Goal: Task Accomplishment & Management: Manage account settings

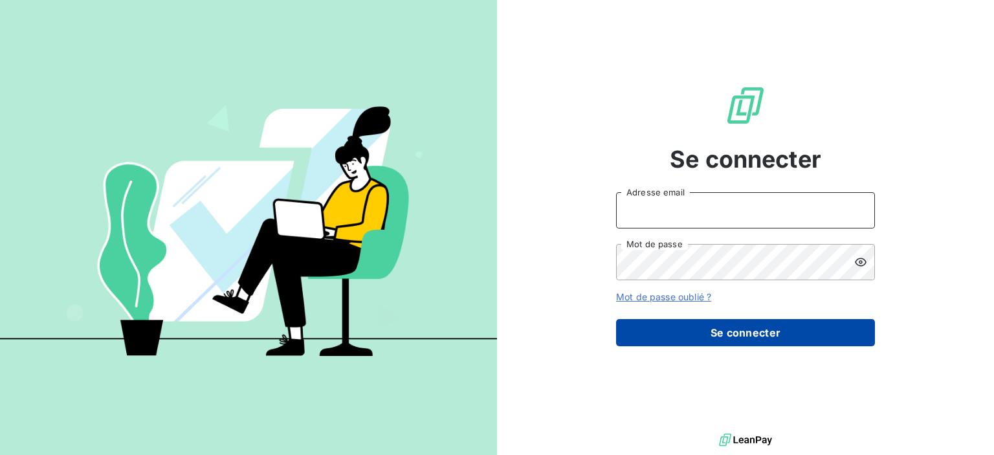
type input "[PERSON_NAME][EMAIL_ADDRESS][DOMAIN_NAME]"
drag, startPoint x: 831, startPoint y: 342, endPoint x: 850, endPoint y: 336, distance: 20.5
click at [831, 342] on button "Se connecter" at bounding box center [745, 332] width 259 height 27
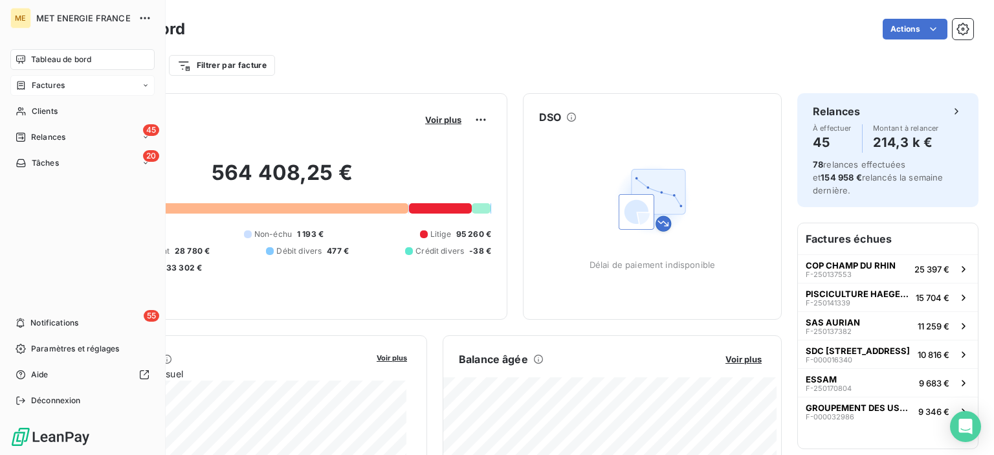
click at [52, 83] on span "Factures" at bounding box center [48, 86] width 33 height 12
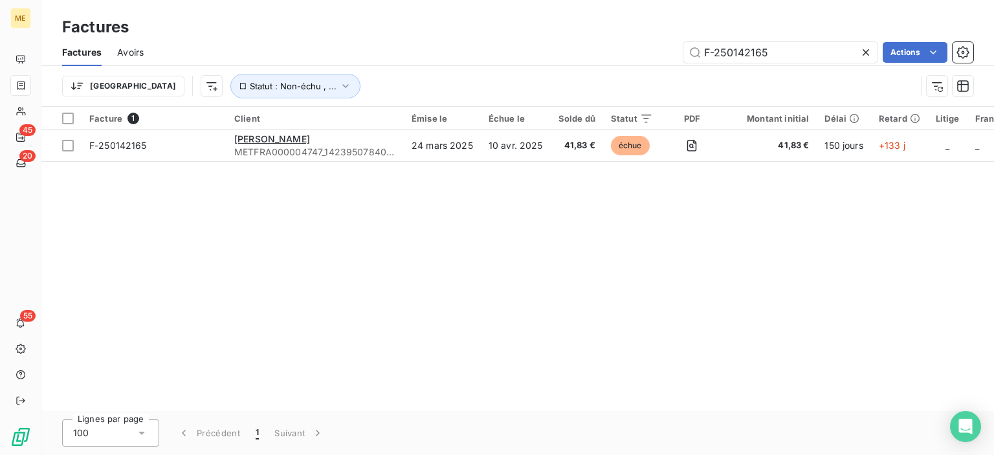
drag, startPoint x: 771, startPoint y: 56, endPoint x: 655, endPoint y: 56, distance: 116.5
click at [656, 56] on div "F-250142165 Actions" at bounding box center [566, 52] width 814 height 21
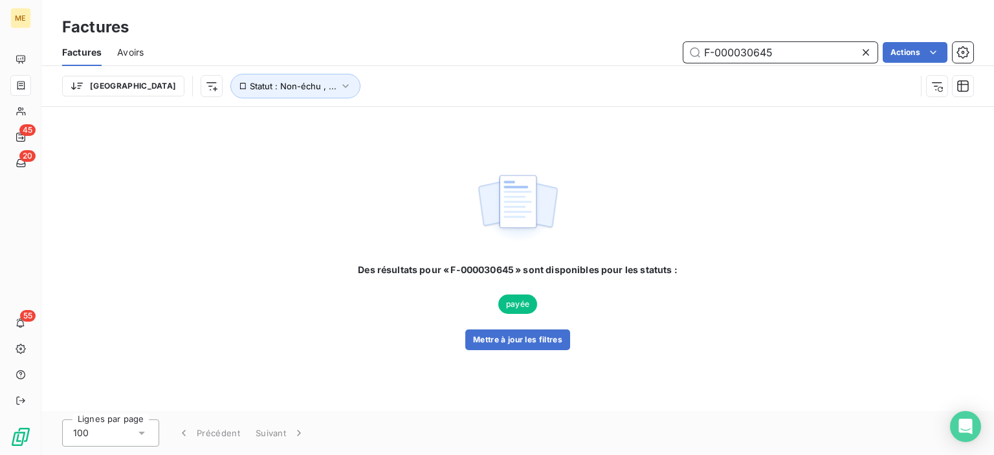
drag, startPoint x: 792, startPoint y: 54, endPoint x: 632, endPoint y: 46, distance: 160.7
click at [632, 46] on div "F-000030645 Actions" at bounding box center [566, 52] width 814 height 21
paste input "55490"
click at [782, 59] on input "F-000055490" at bounding box center [780, 52] width 194 height 21
drag, startPoint x: 795, startPoint y: 50, endPoint x: 610, endPoint y: 49, distance: 185.7
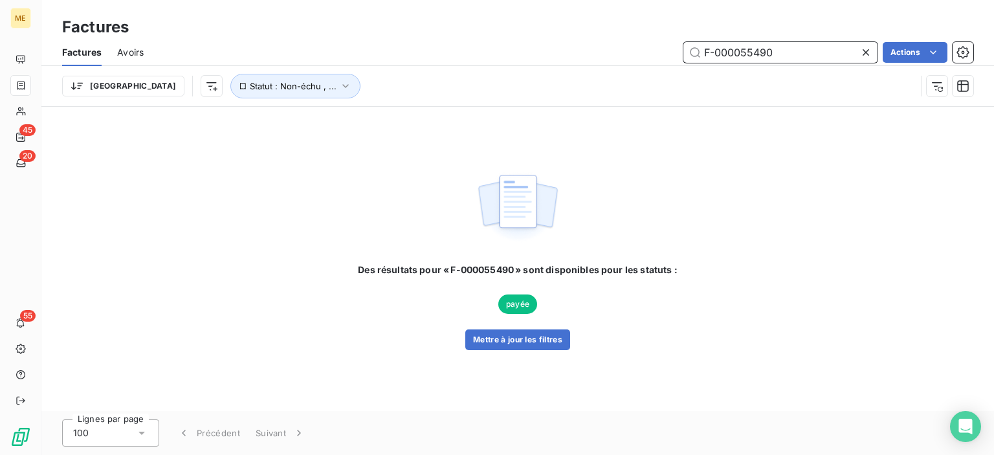
click at [610, 49] on div "F-000055490 Actions" at bounding box center [566, 52] width 814 height 21
paste input "4078"
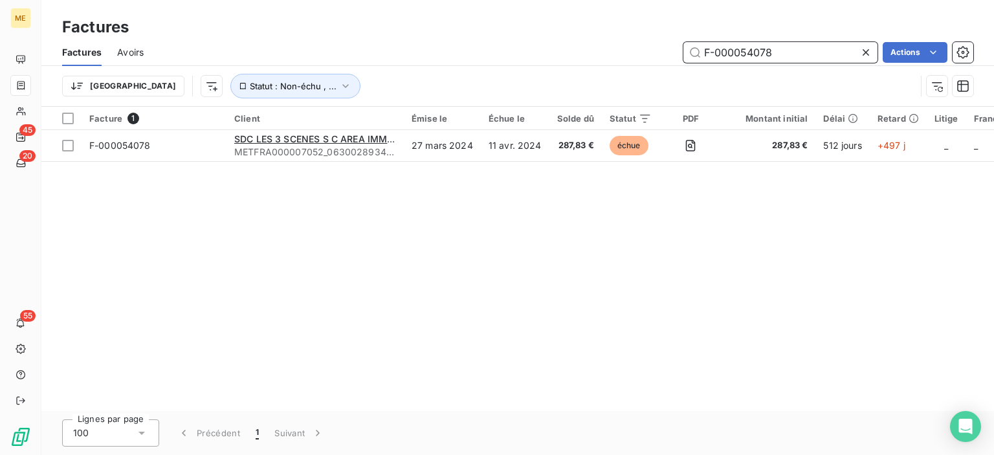
drag, startPoint x: 784, startPoint y: 51, endPoint x: 619, endPoint y: 38, distance: 166.2
click at [619, 38] on div "Factures Factures Avoirs F-000054078 Actions Trier Statut : Non-échu , ..." at bounding box center [517, 53] width 952 height 107
paste input "69203"
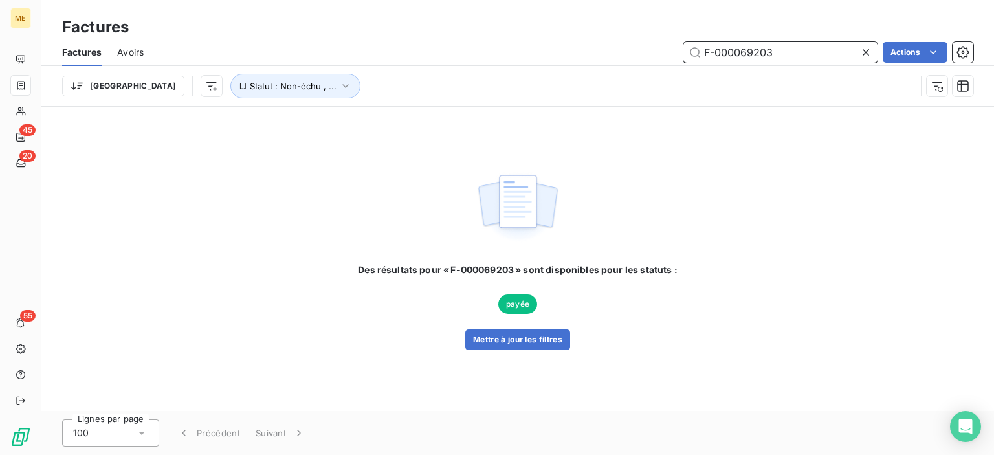
drag, startPoint x: 789, startPoint y: 49, endPoint x: 641, endPoint y: 37, distance: 149.3
click at [635, 37] on div "Factures Factures Avoirs F-000069203 Actions Trier Statut : Non-échu , ..." at bounding box center [517, 53] width 952 height 107
paste input "75372"
drag, startPoint x: 783, startPoint y: 50, endPoint x: 693, endPoint y: 50, distance: 89.9
click at [673, 47] on div "F-000075372 Actions" at bounding box center [566, 52] width 814 height 21
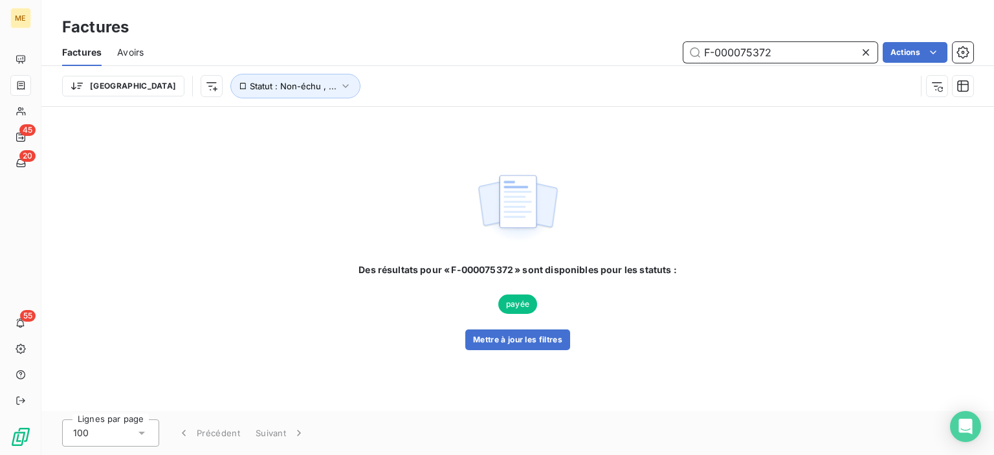
paste input "82964"
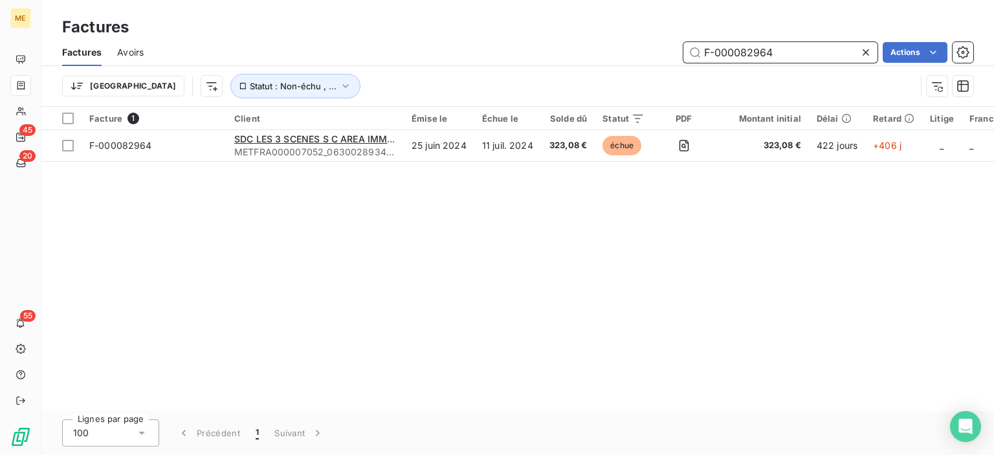
drag, startPoint x: 771, startPoint y: 50, endPoint x: 665, endPoint y: 46, distance: 106.2
click at [665, 46] on div "F-000082964 Actions" at bounding box center [566, 52] width 814 height 21
paste input "9235"
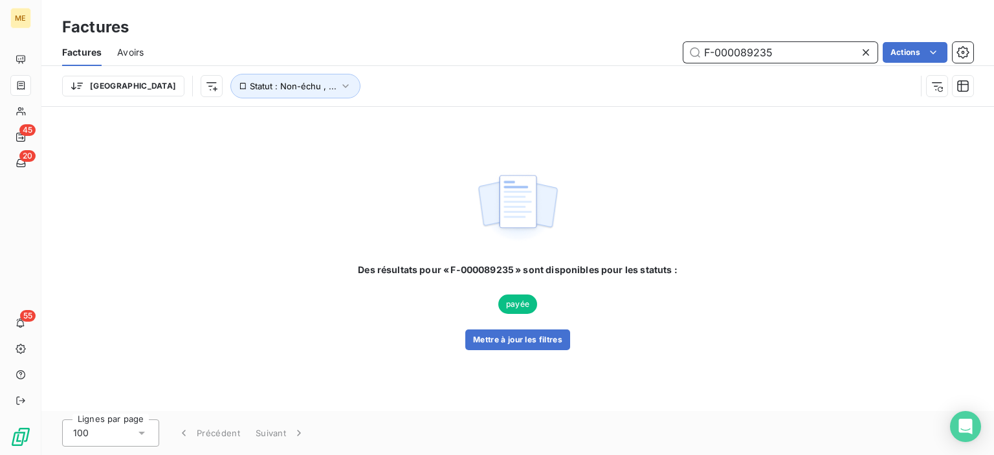
drag, startPoint x: 778, startPoint y: 52, endPoint x: 686, endPoint y: 50, distance: 91.9
click at [678, 48] on div "F-000089235 Actions" at bounding box center [566, 52] width 814 height 21
paste input "95507"
drag, startPoint x: 734, startPoint y: 43, endPoint x: 628, endPoint y: 32, distance: 106.0
click at [628, 32] on div "Factures Factures Avoirs F-000095507 Actions Trier Statut : Non-échu , ..." at bounding box center [517, 53] width 952 height 107
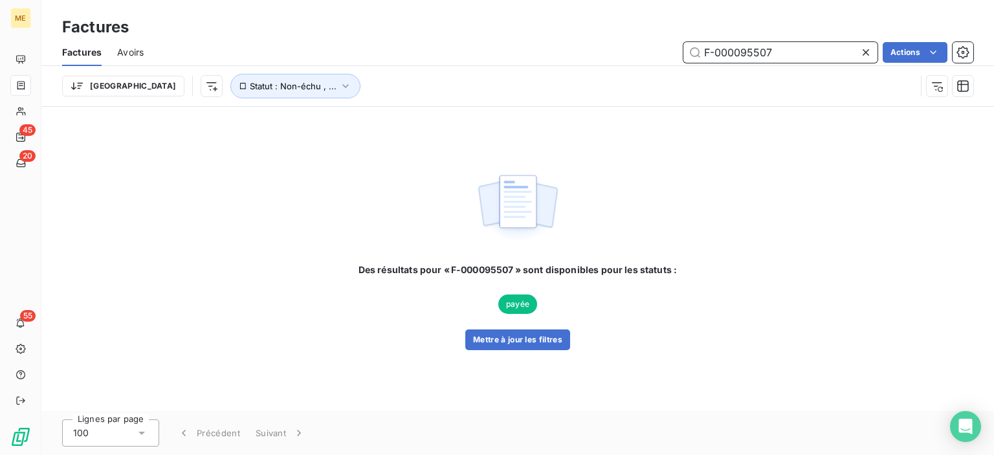
paste input "7888"
type input "F-000097888"
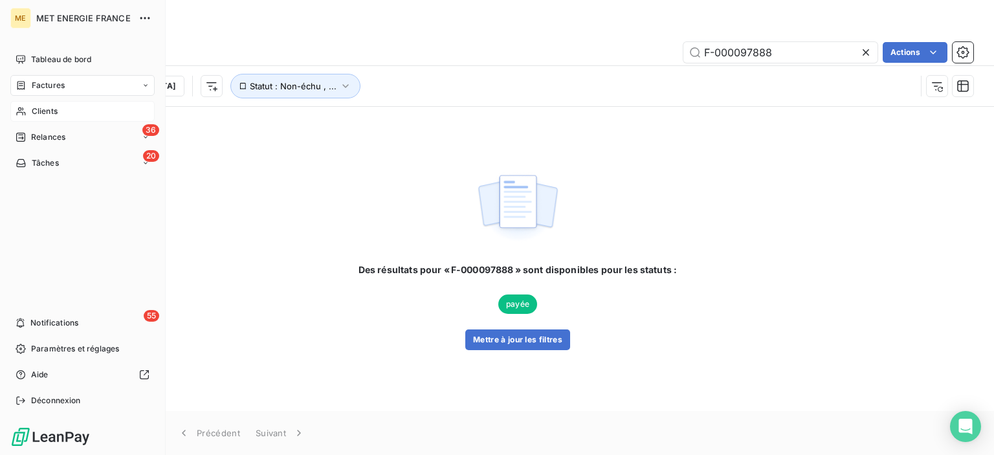
click at [44, 107] on span "Clients" at bounding box center [45, 111] width 26 height 12
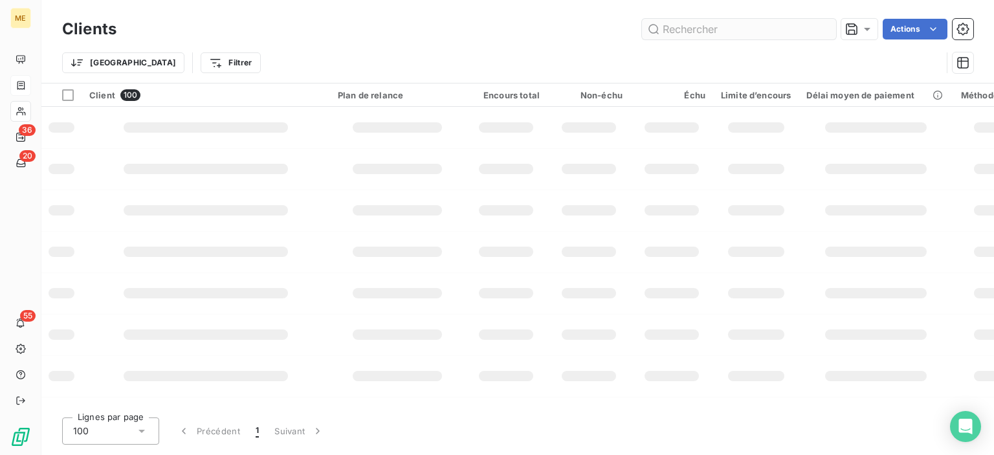
click at [688, 32] on input "text" at bounding box center [739, 29] width 194 height 21
type input "METFRA000007052"
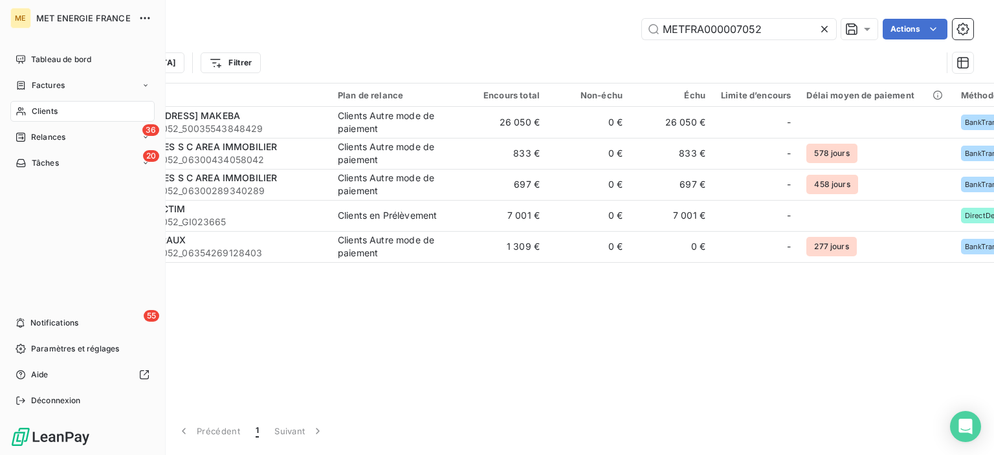
drag, startPoint x: 47, startPoint y: 86, endPoint x: 160, endPoint y: 83, distance: 113.3
click at [47, 86] on span "Factures" at bounding box center [48, 86] width 33 height 12
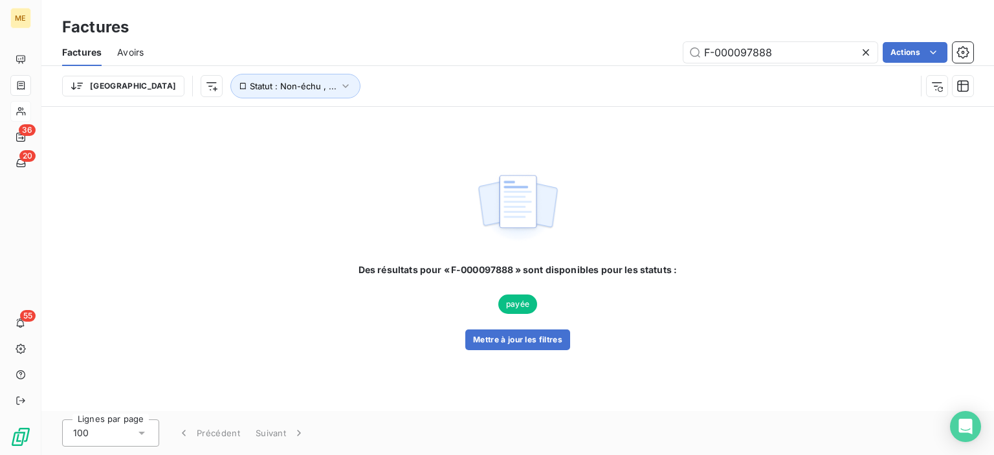
drag, startPoint x: 778, startPoint y: 51, endPoint x: 576, endPoint y: 52, distance: 202.5
click at [576, 52] on div "F-000097888 Actions" at bounding box center [566, 52] width 814 height 21
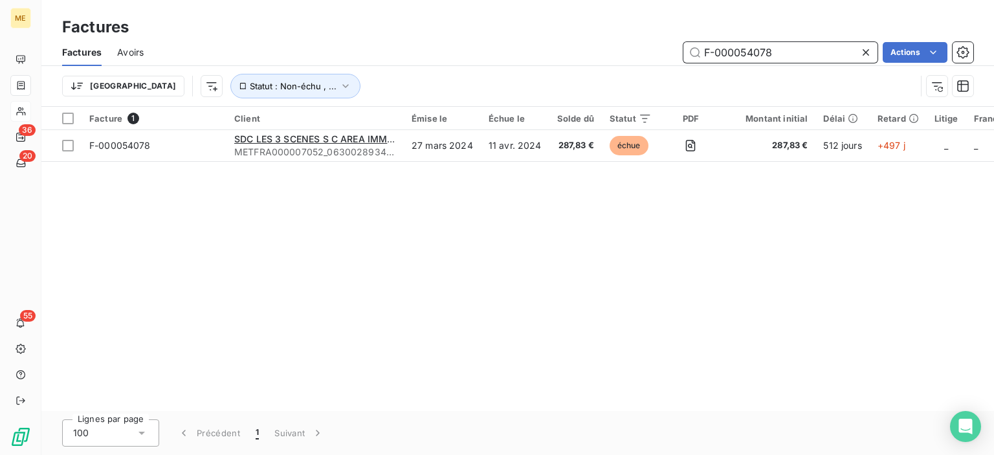
drag, startPoint x: 791, startPoint y: 55, endPoint x: 688, endPoint y: 43, distance: 103.6
click at [660, 43] on div "F-000054078 Actions" at bounding box center [566, 52] width 814 height 21
paste input "82964"
drag, startPoint x: 777, startPoint y: 58, endPoint x: 614, endPoint y: 58, distance: 163.1
click at [614, 57] on div "F-000082964 Actions" at bounding box center [566, 52] width 814 height 21
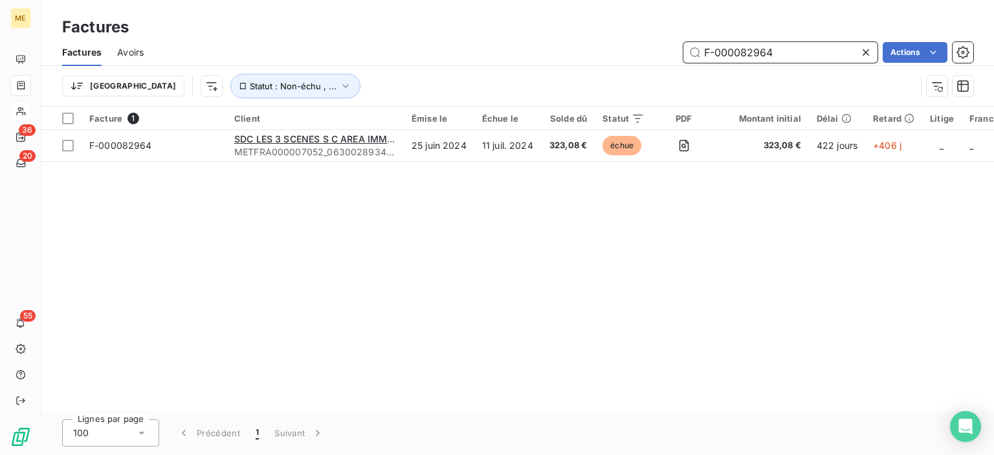
paste input "70522"
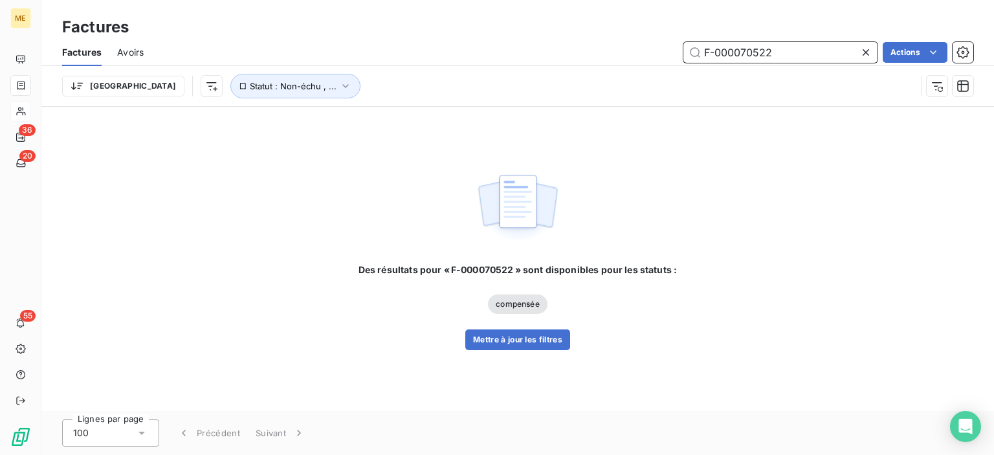
drag, startPoint x: 782, startPoint y: 54, endPoint x: 668, endPoint y: 52, distance: 114.5
click at [668, 52] on div "F-000070522 Actions" at bounding box center [566, 52] width 814 height 21
paste input "84445"
drag, startPoint x: 782, startPoint y: 49, endPoint x: 669, endPoint y: 40, distance: 112.9
click at [663, 42] on div "F-000084445 Actions" at bounding box center [566, 52] width 814 height 21
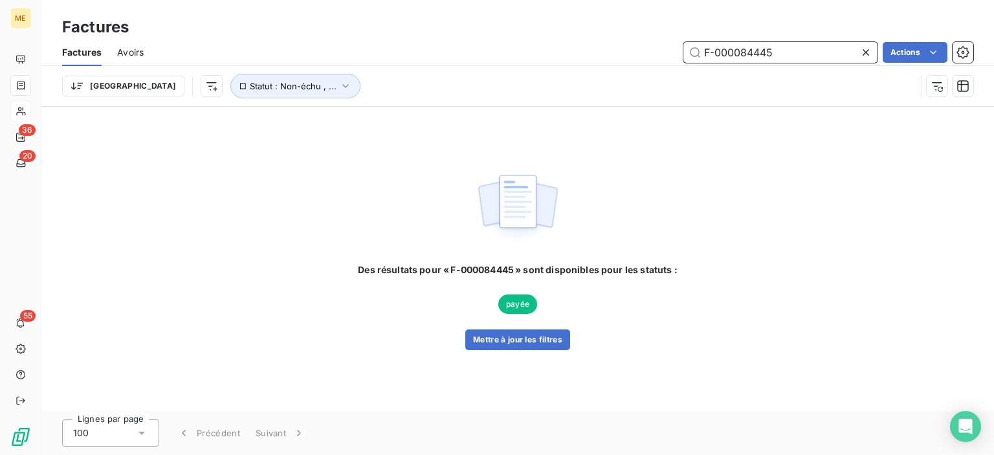
paste input "97277"
drag, startPoint x: 755, startPoint y: 54, endPoint x: 654, endPoint y: 54, distance: 101.6
click at [654, 54] on div "F-000097277 Actions" at bounding box center [566, 52] width 814 height 21
paste input "104863"
drag, startPoint x: 780, startPoint y: 50, endPoint x: 640, endPoint y: 39, distance: 140.9
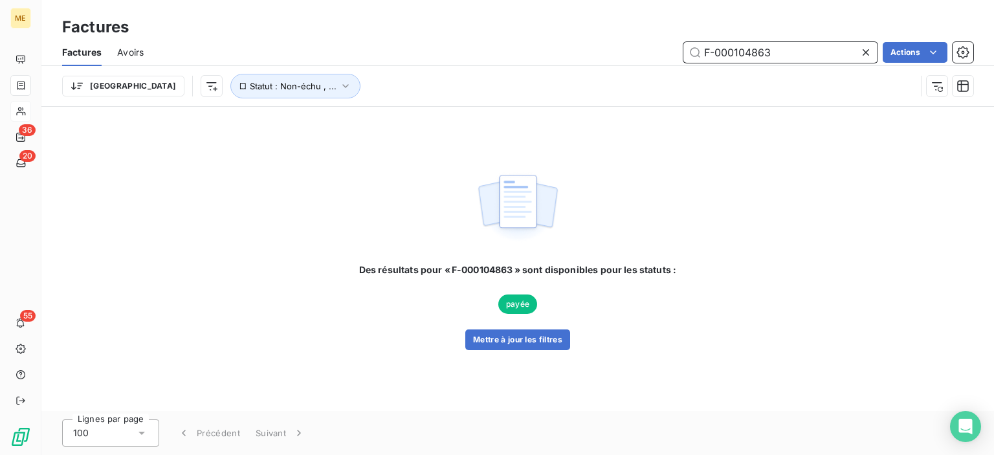
click at [614, 36] on div "Factures Factures Avoirs F-000104863 Actions Trier Statut : Non-échu , ..." at bounding box center [517, 53] width 952 height 107
paste input "10558"
drag, startPoint x: 782, startPoint y: 50, endPoint x: 650, endPoint y: 49, distance: 132.6
click at [598, 41] on div "Factures Avoirs F-000110558 Actions" at bounding box center [517, 52] width 952 height 27
paste input "240116411"
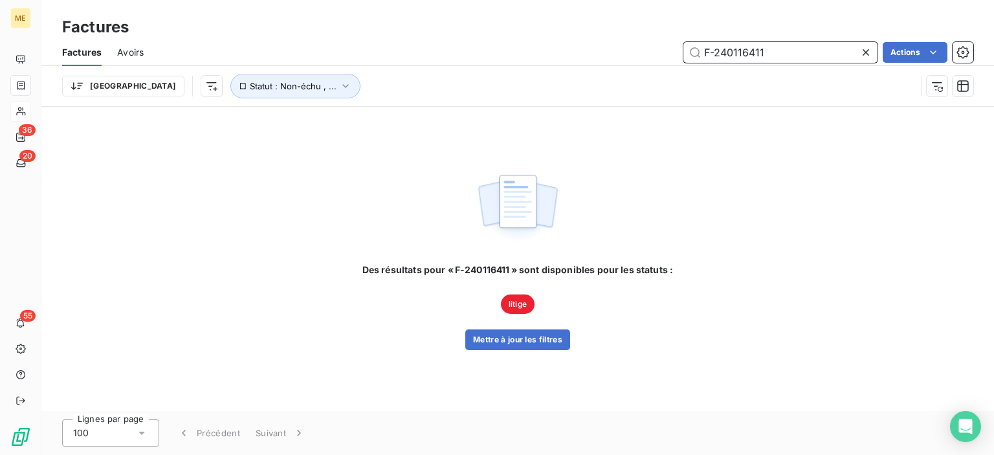
type input "F-240116411"
